Goal: Information Seeking & Learning: Learn about a topic

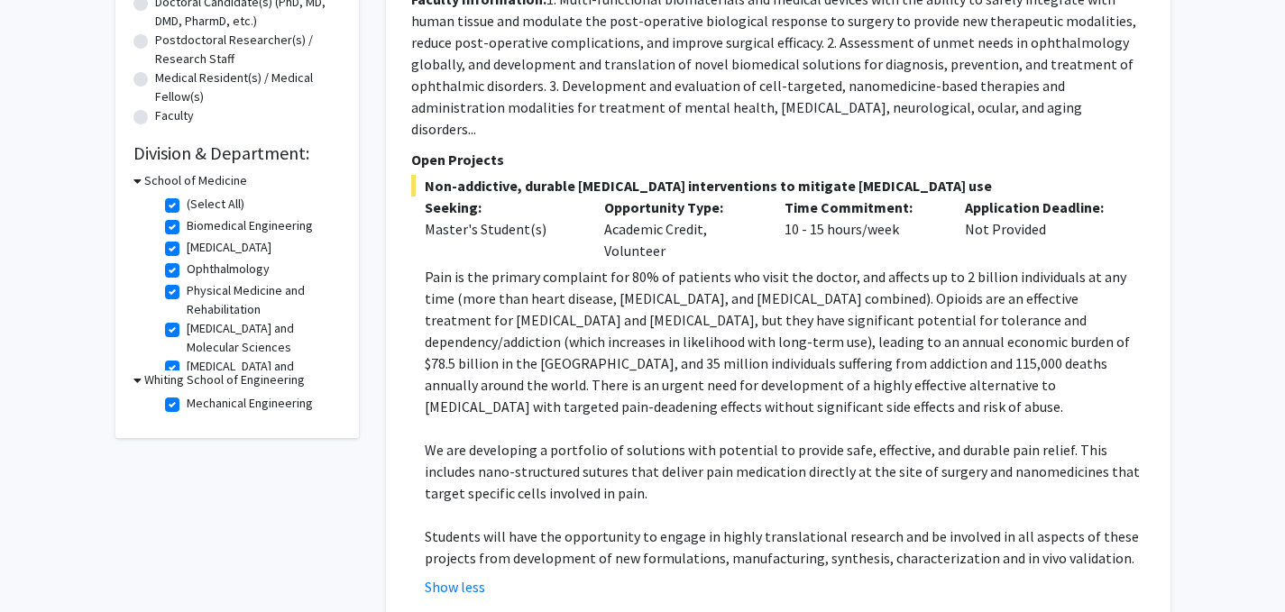
scroll to position [50, 0]
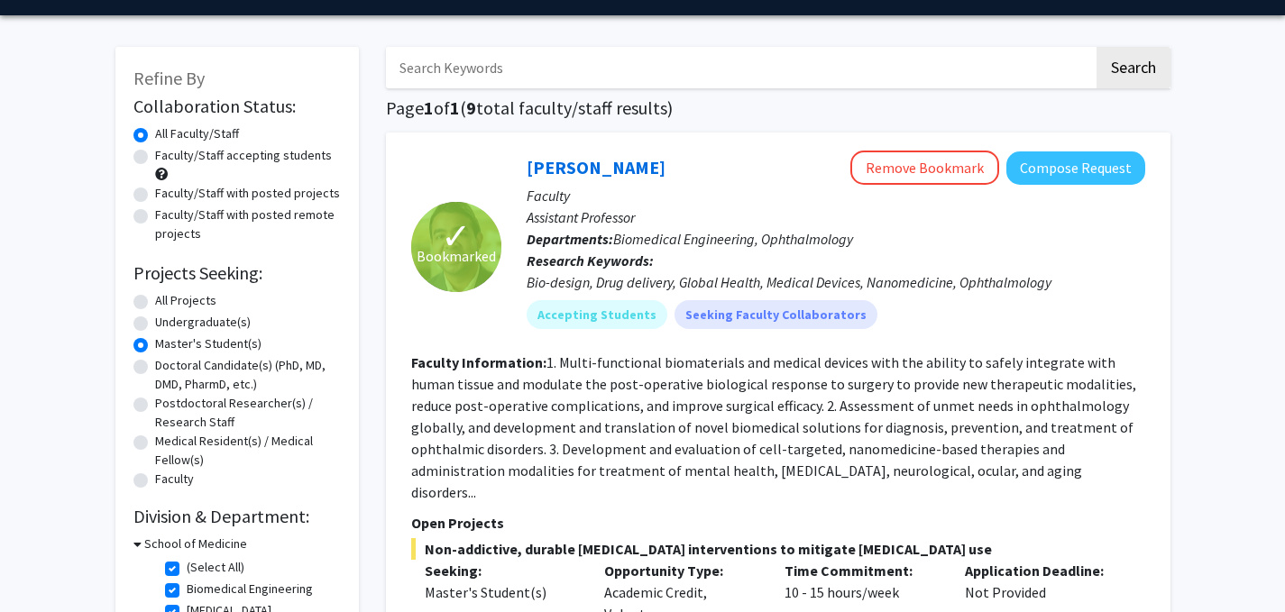
click at [155, 298] on label "All Projects" at bounding box center [185, 300] width 61 height 19
click at [155, 298] on input "All Projects" at bounding box center [161, 297] width 12 height 12
radio input "true"
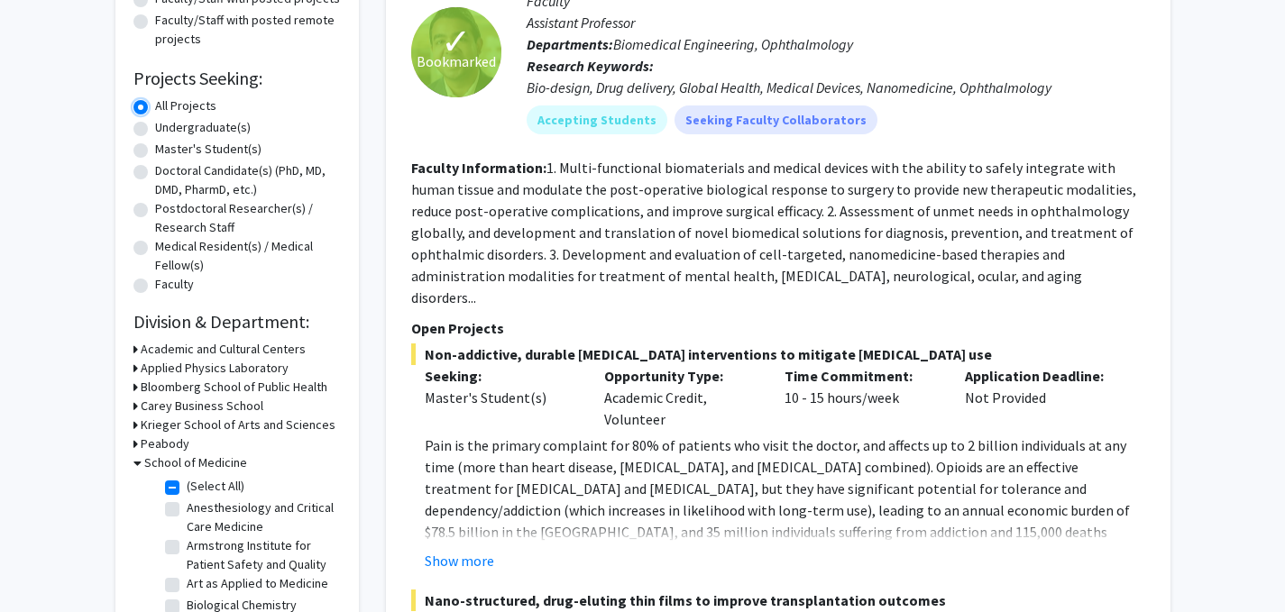
scroll to position [361, 0]
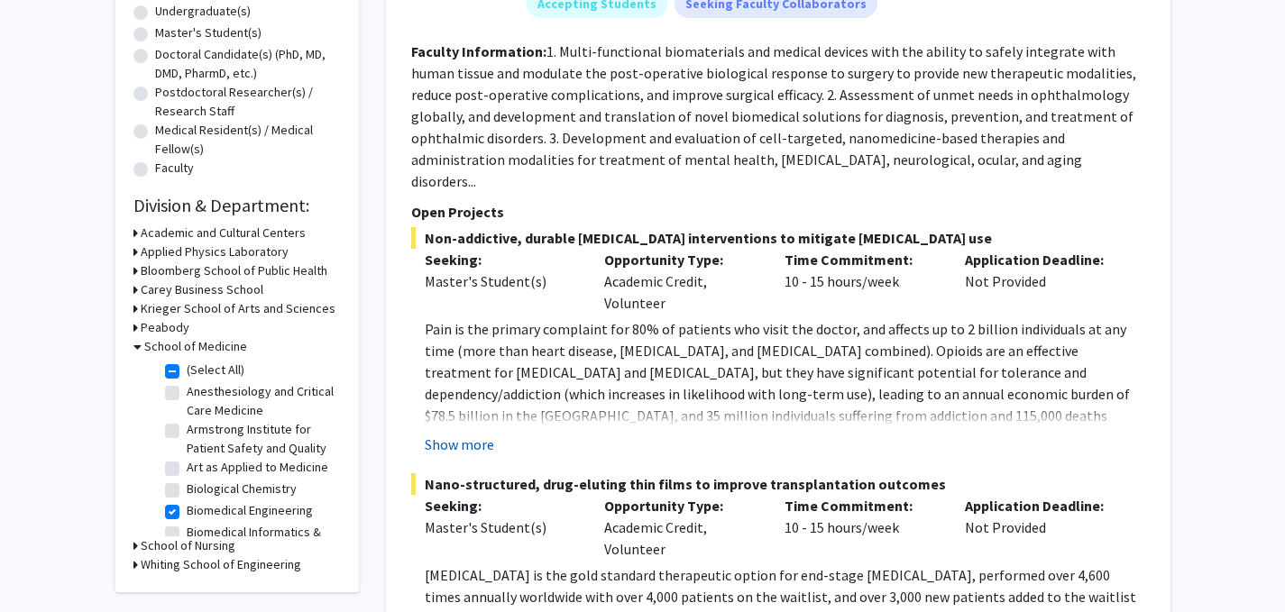
click at [446, 434] on button "Show more" at bounding box center [459, 445] width 69 height 22
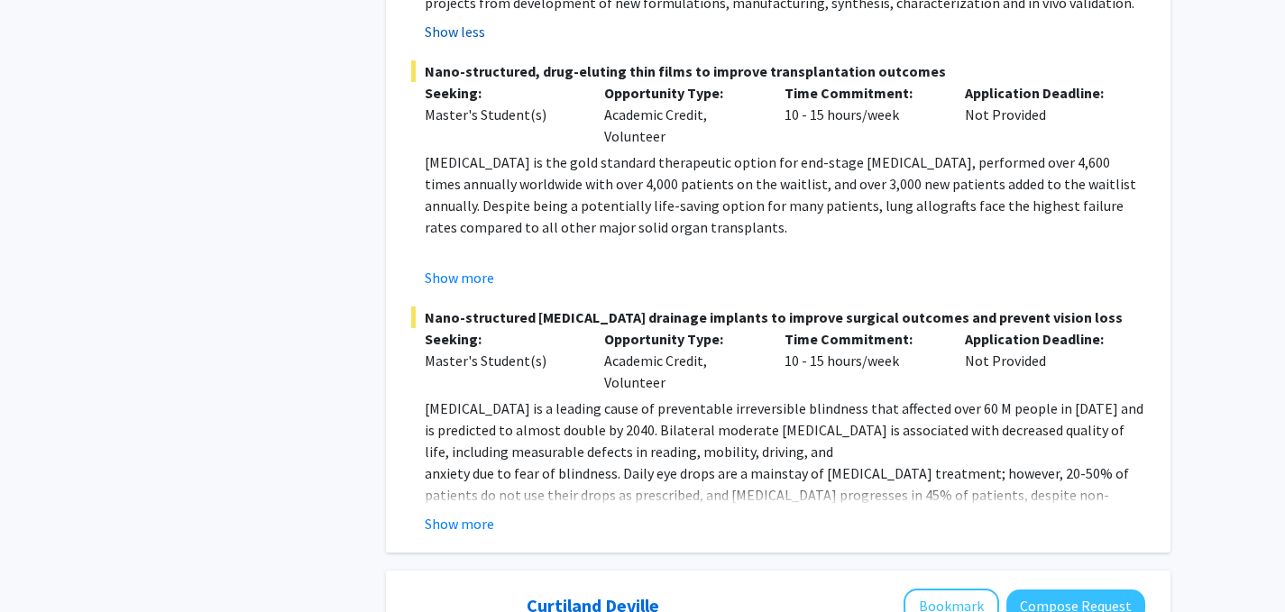
scroll to position [992, 0]
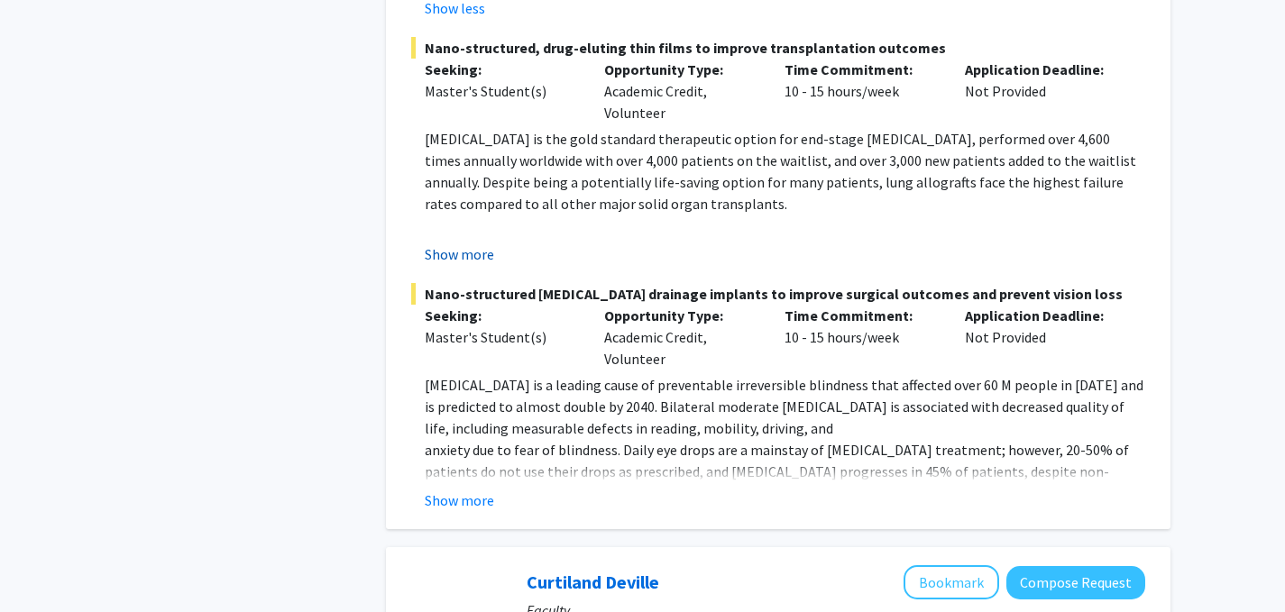
click at [452, 243] on button "Show more" at bounding box center [459, 254] width 69 height 22
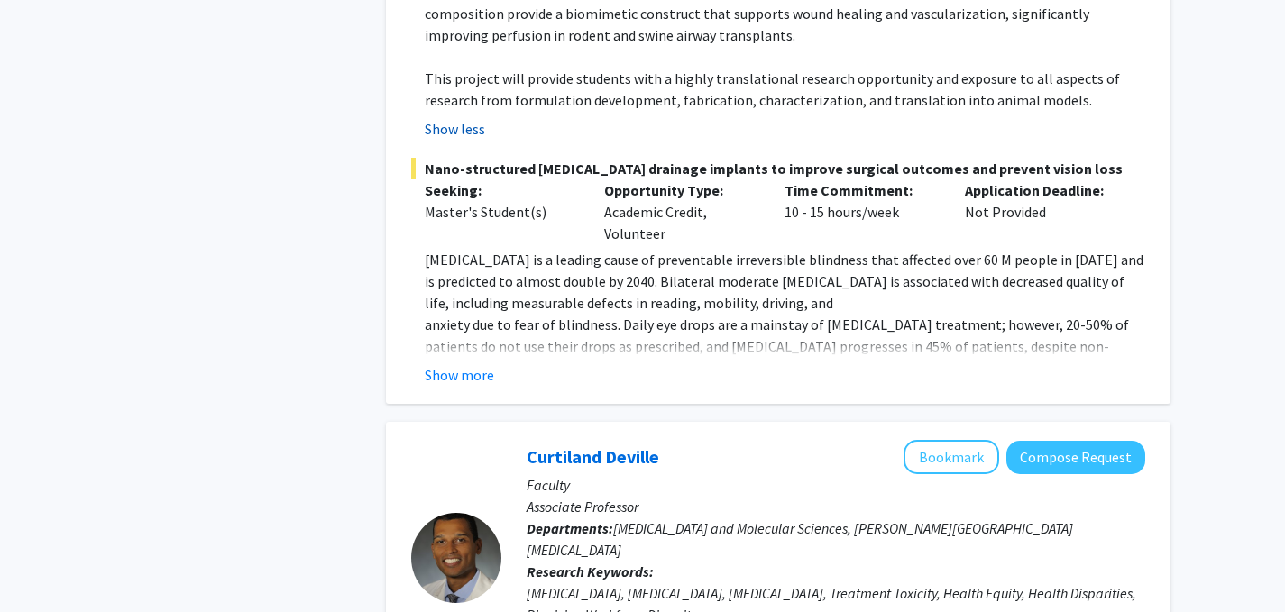
scroll to position [1442, 0]
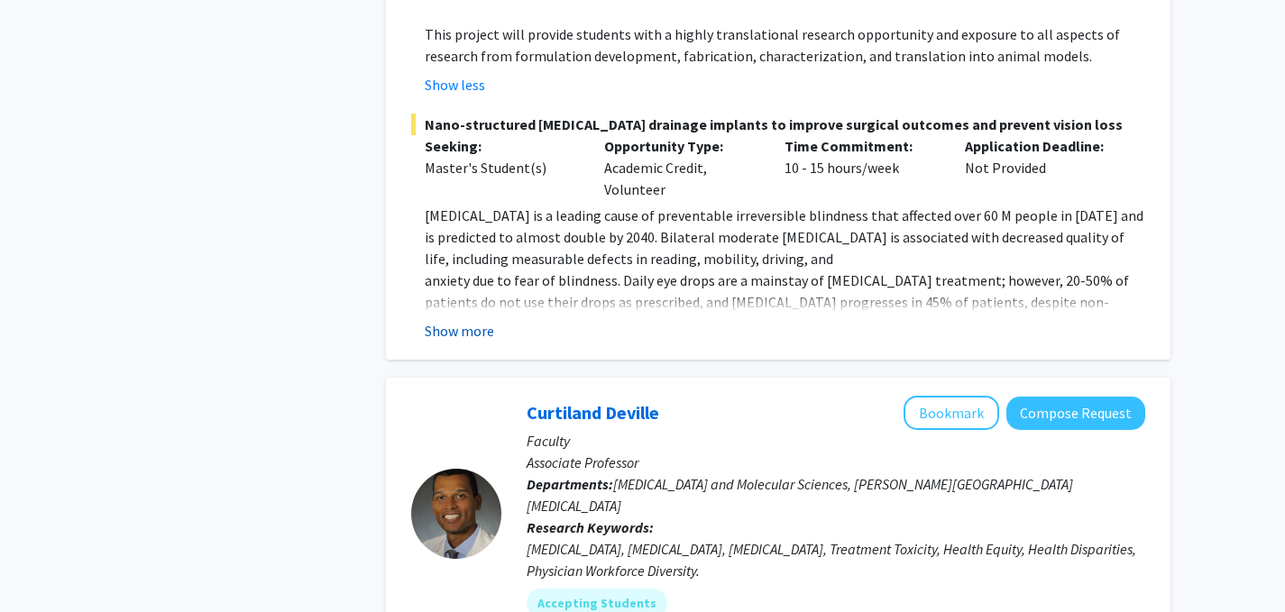
click at [450, 320] on button "Show more" at bounding box center [459, 331] width 69 height 22
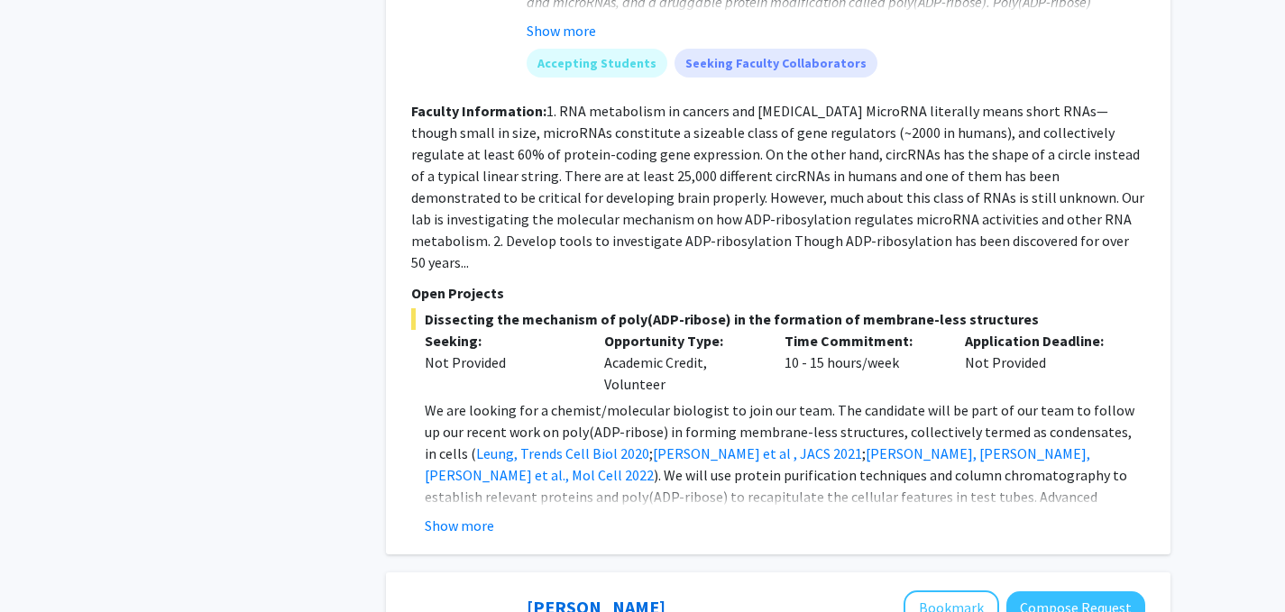
scroll to position [3786, 0]
click at [455, 514] on button "Show more" at bounding box center [459, 525] width 69 height 22
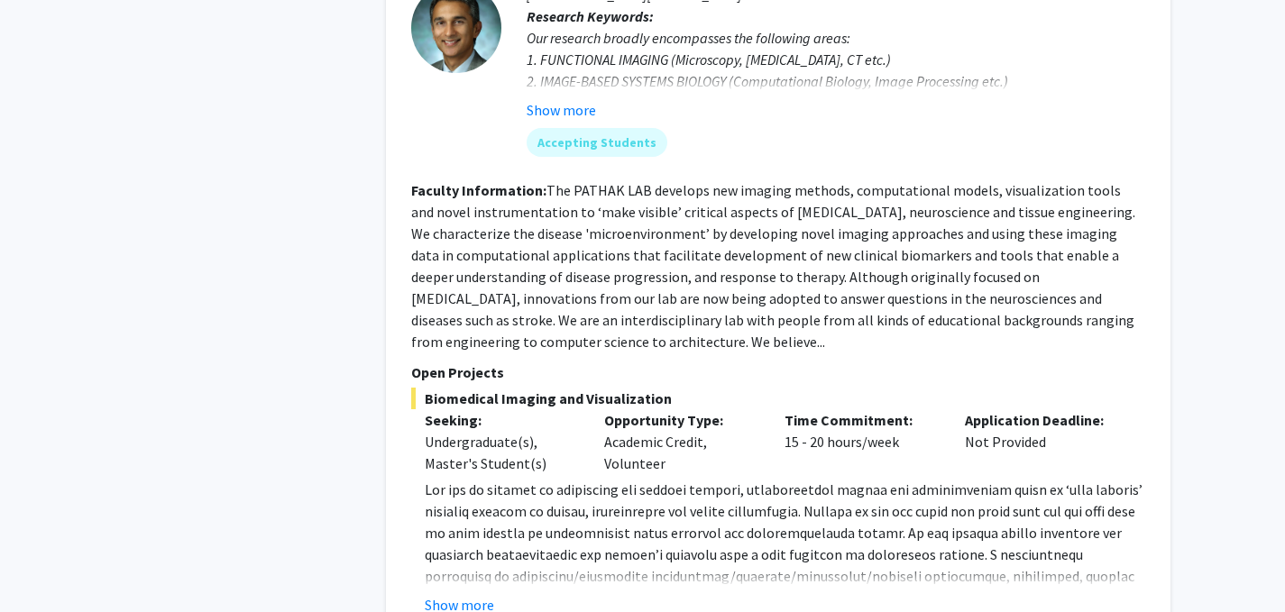
scroll to position [4598, 0]
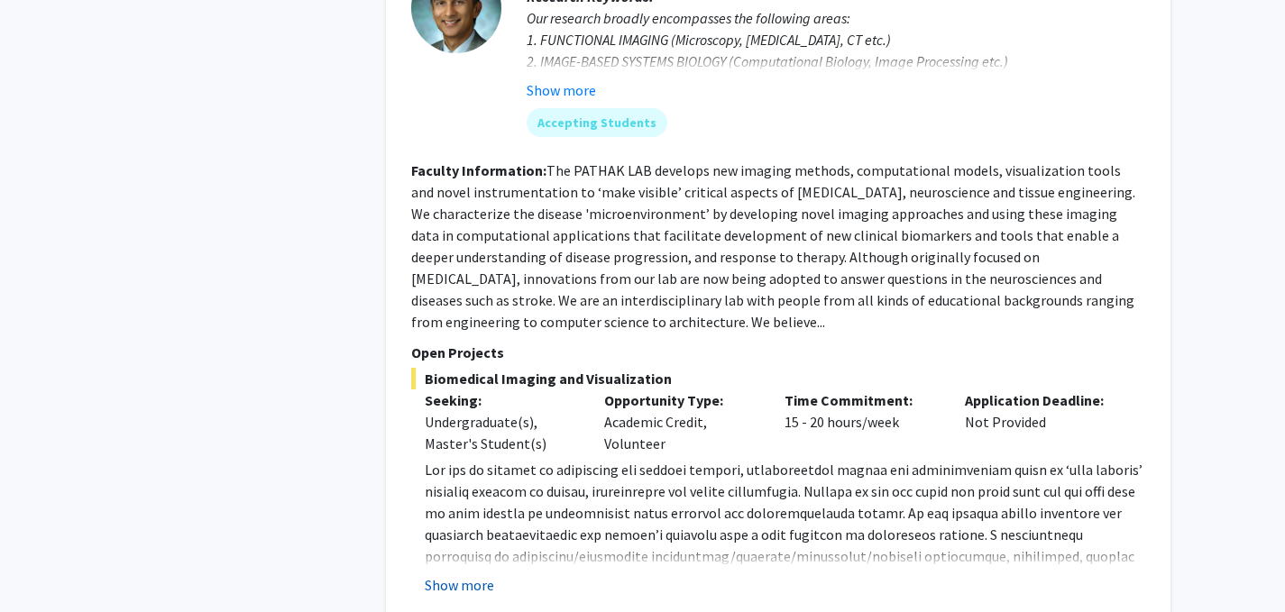
click at [462, 574] on button "Show more" at bounding box center [459, 585] width 69 height 22
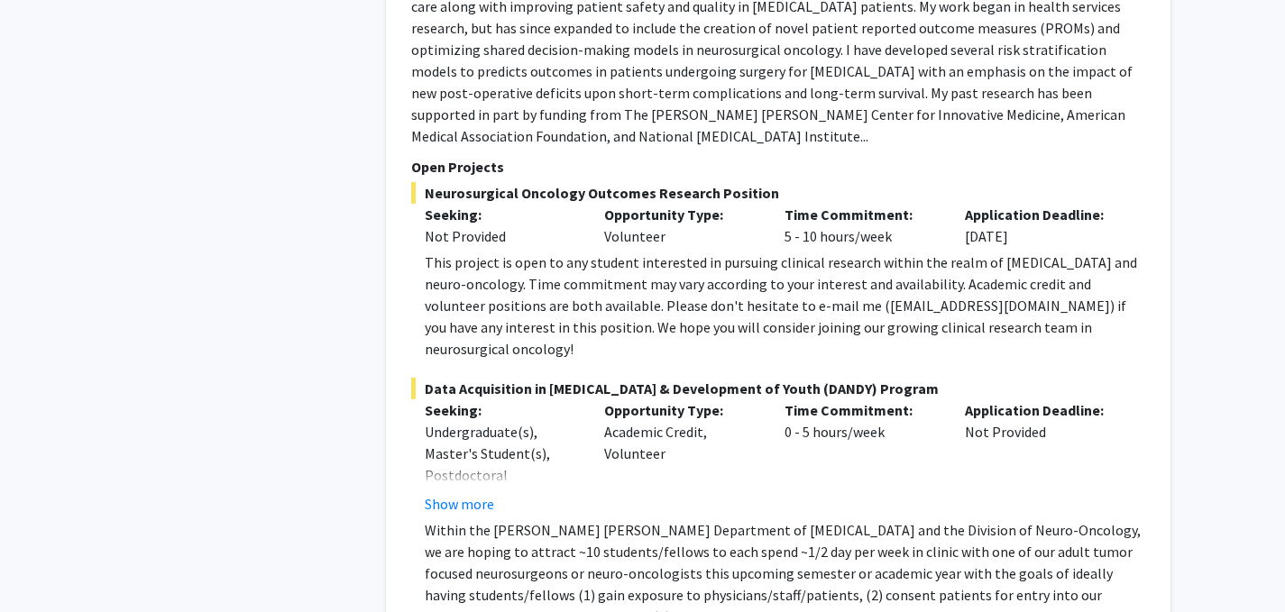
scroll to position [9053, 0]
click at [453, 491] on button "Show more" at bounding box center [459, 502] width 69 height 22
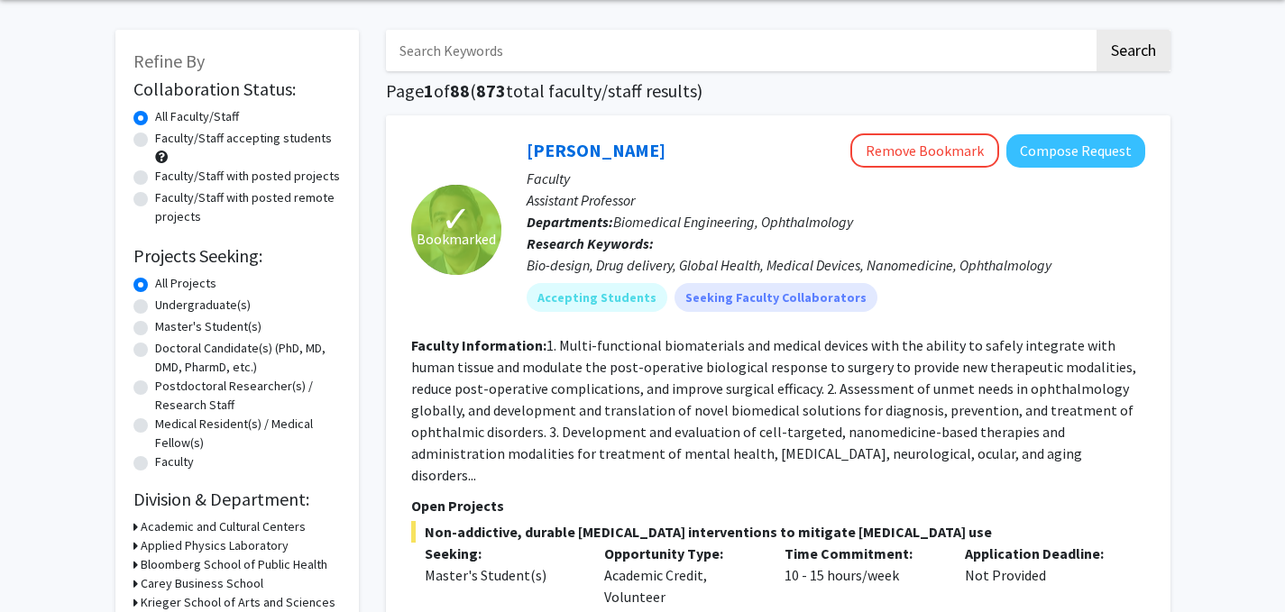
scroll to position [0, 0]
